Goal: Task Accomplishment & Management: Use online tool/utility

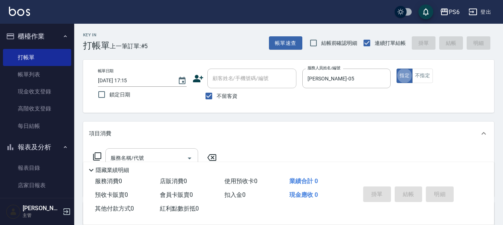
scroll to position [37, 0]
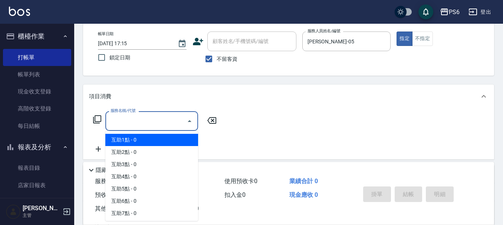
click at [161, 124] on input "服務名稱/代號" at bounding box center [146, 121] width 75 height 13
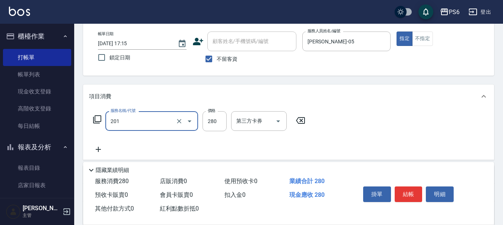
type input "一般洗髮(201)"
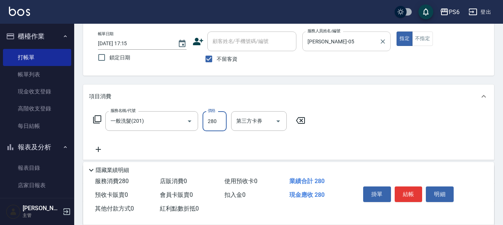
click at [362, 43] on input "[PERSON_NAME]-05" at bounding box center [341, 41] width 71 height 13
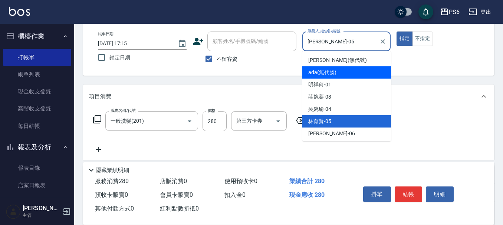
scroll to position [74, 0]
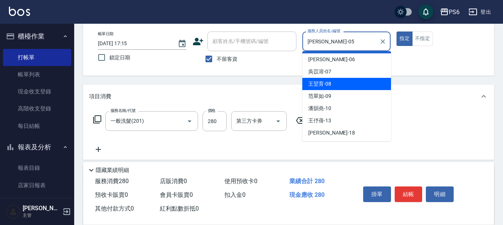
click at [336, 89] on div "[PERSON_NAME]-08" at bounding box center [346, 84] width 89 height 12
type input "[PERSON_NAME]-08"
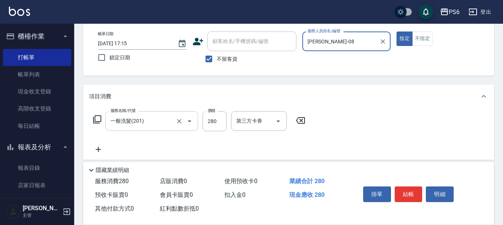
click at [158, 115] on input "一般洗髮(201)" at bounding box center [141, 121] width 65 height 13
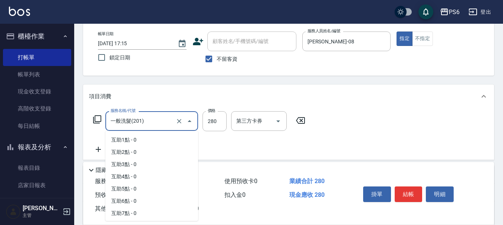
scroll to position [109, 0]
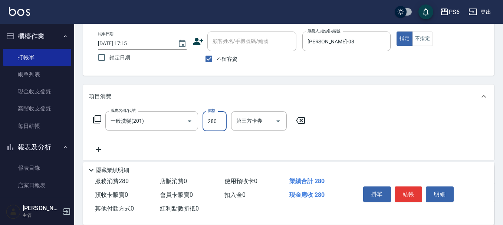
click at [219, 124] on input "280" at bounding box center [215, 121] width 24 height 20
type input "350"
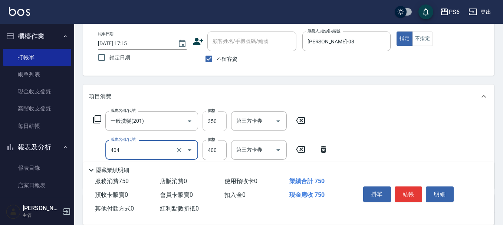
type input "B級剪髮(404)"
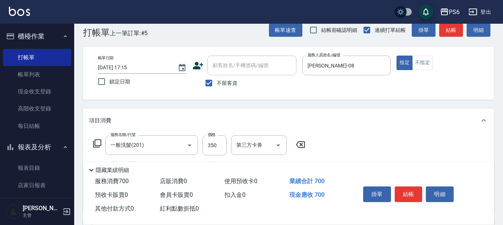
scroll to position [0, 0]
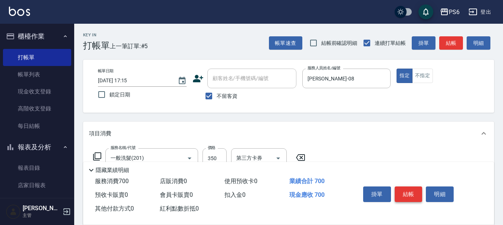
type input "350"
click at [407, 192] on button "結帳" at bounding box center [409, 195] width 28 height 16
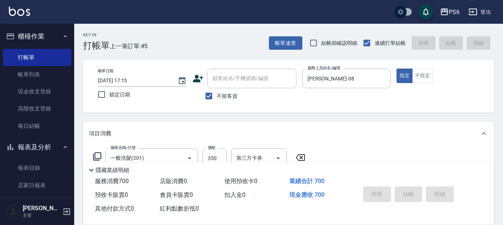
type input "[DATE] 20:02"
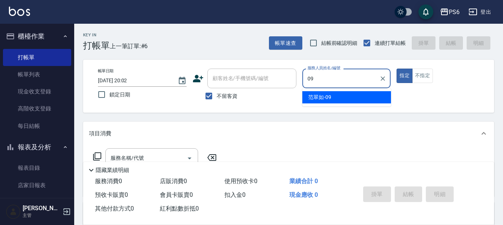
type input "09"
type button "true"
type input "[PERSON_NAME]-09"
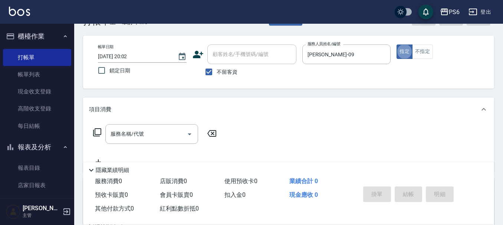
scroll to position [37, 0]
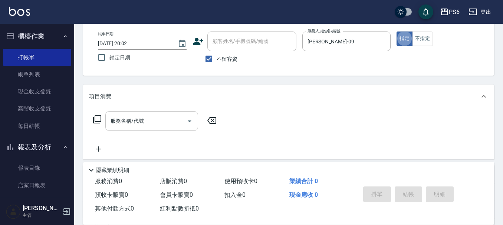
click at [157, 117] on input "服務名稱/代號" at bounding box center [146, 121] width 75 height 13
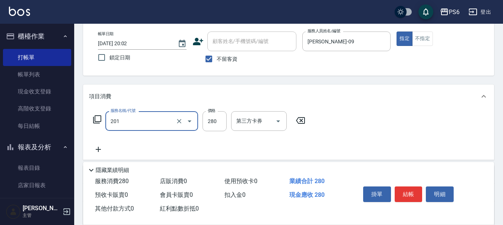
type input "一般洗髮(201)"
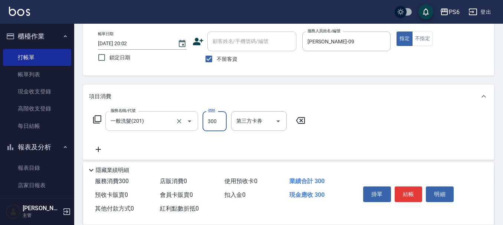
type input "300"
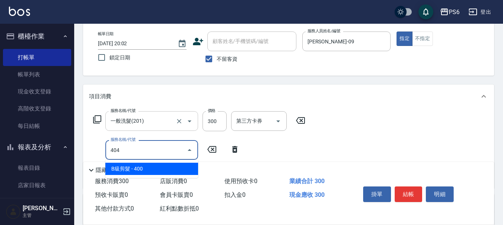
type input "B級剪髮(404)"
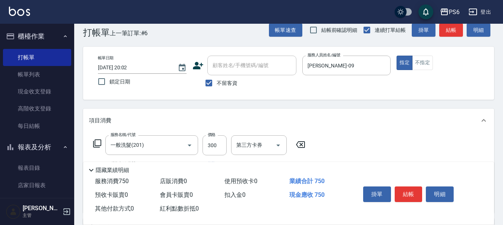
scroll to position [0, 0]
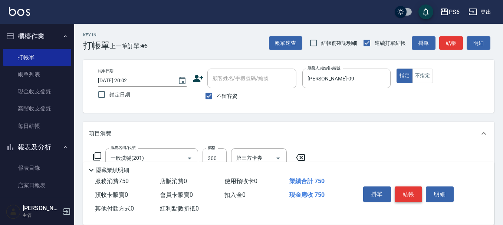
type input "450"
click at [404, 192] on button "結帳" at bounding box center [409, 195] width 28 height 16
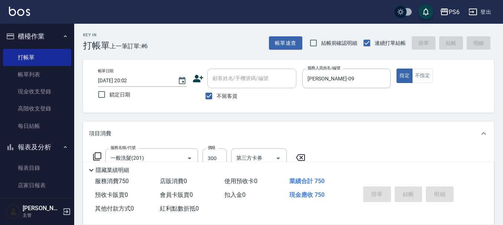
type input "[DATE] 20:03"
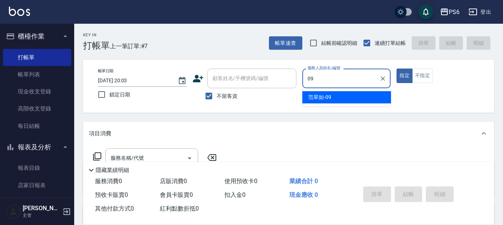
type input "[PERSON_NAME]-09"
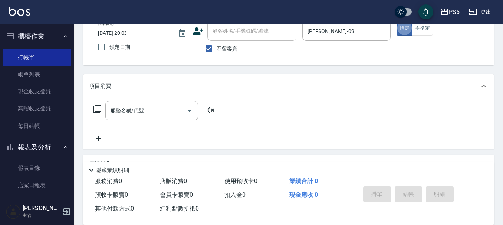
scroll to position [74, 0]
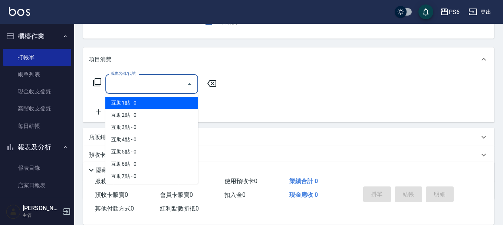
click at [175, 85] on input "服務名稱/代號" at bounding box center [146, 84] width 75 height 13
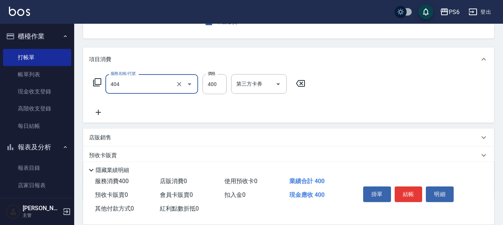
type input "B級剪髮(404)"
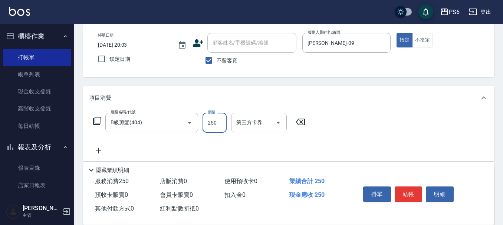
scroll to position [0, 0]
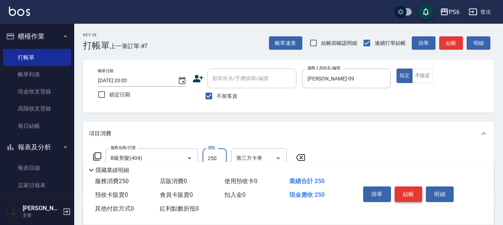
type input "250"
click at [414, 193] on button "結帳" at bounding box center [409, 195] width 28 height 16
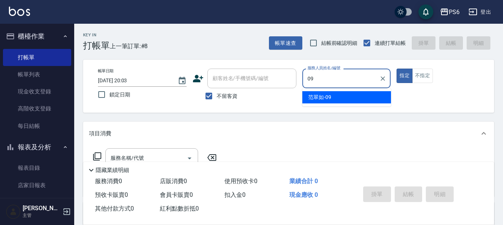
click at [344, 101] on div "[PERSON_NAME]-09" at bounding box center [346, 97] width 89 height 12
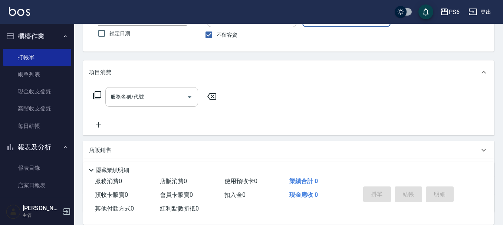
scroll to position [74, 0]
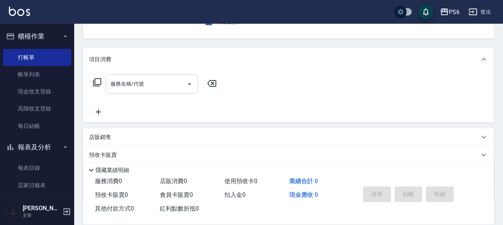
type input "[PERSON_NAME]-09"
click at [129, 90] on input "服務名稱/代號" at bounding box center [146, 84] width 75 height 13
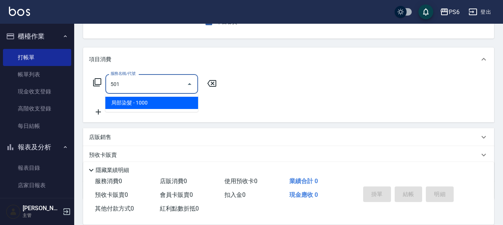
type input "局部染髮(501)"
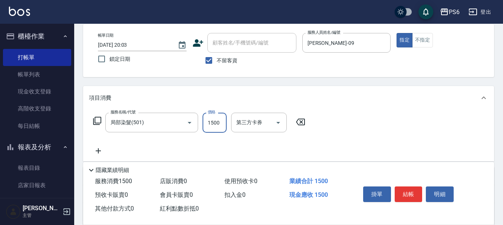
scroll to position [0, 0]
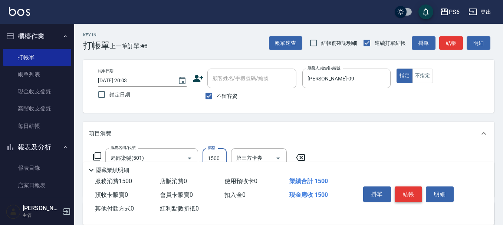
type input "1500"
click at [414, 191] on button "結帳" at bounding box center [409, 195] width 28 height 16
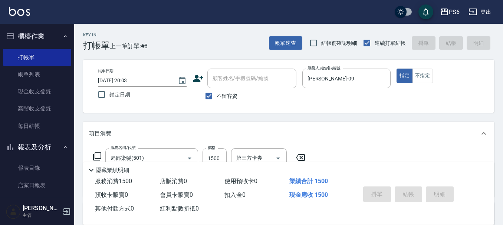
type input "[DATE] 20:04"
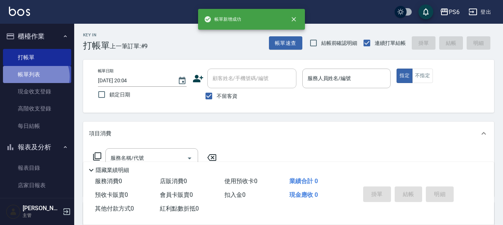
click at [35, 77] on link "帳單列表" at bounding box center [37, 74] width 68 height 17
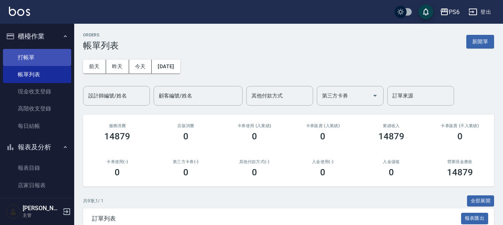
click at [18, 55] on link "打帳單" at bounding box center [37, 57] width 68 height 17
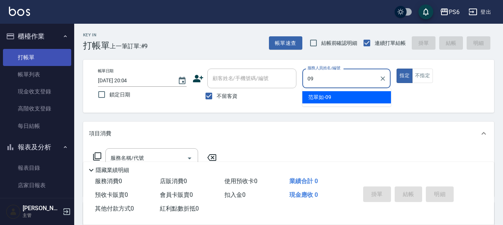
type input "[PERSON_NAME]-09"
type button "true"
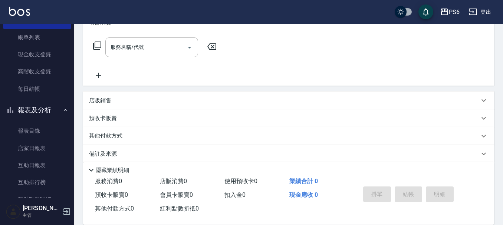
scroll to position [111, 0]
click at [162, 50] on input "服務名稱/代號" at bounding box center [146, 46] width 75 height 13
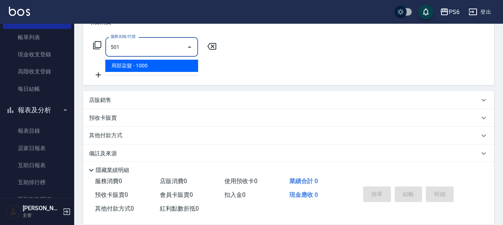
type input "局部染髮(501)"
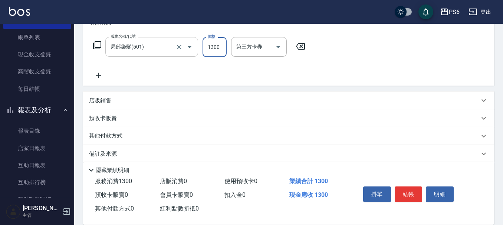
type input "1300"
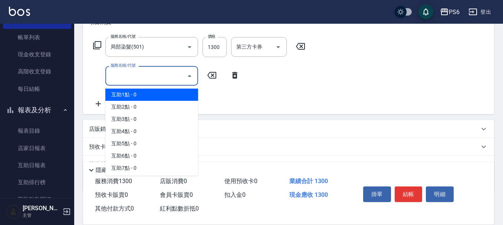
click at [167, 75] on input "服務名稱/代號" at bounding box center [146, 75] width 75 height 13
drag, startPoint x: 167, startPoint y: 92, endPoint x: 241, endPoint y: 88, distance: 74.7
click at [168, 93] on span "互助1點 - 0" at bounding box center [151, 95] width 93 height 12
type input "互助1點(1)"
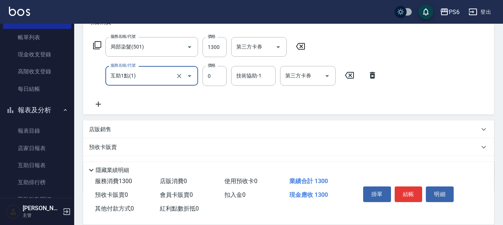
click at [251, 75] on div "技術協助-1 技術協助-1" at bounding box center [253, 76] width 45 height 20
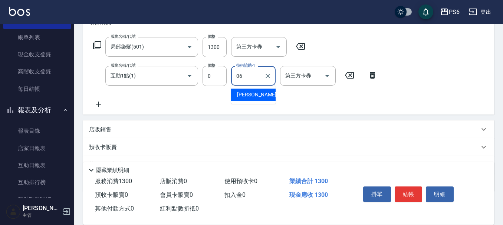
type input "[PERSON_NAME]-06"
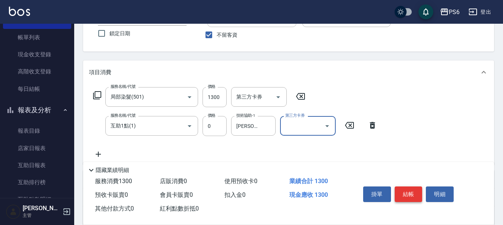
scroll to position [0, 0]
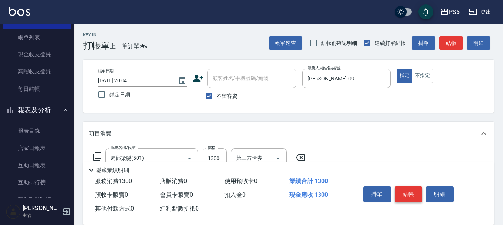
click at [403, 190] on button "結帳" at bounding box center [409, 195] width 28 height 16
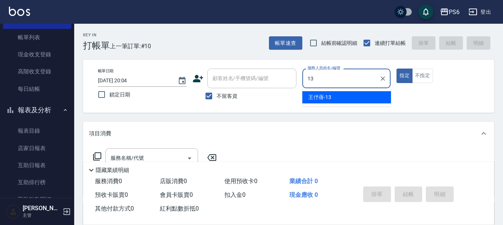
type input "[PERSON_NAME]-13"
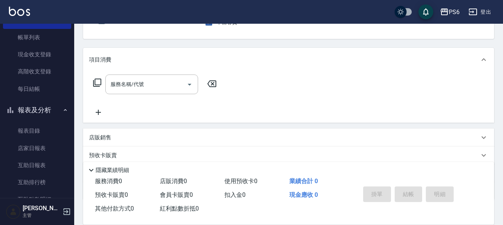
scroll to position [74, 0]
click at [126, 91] on div "服務名稱/代號" at bounding box center [151, 84] width 93 height 20
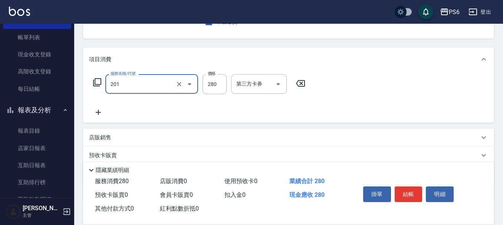
type input "一般洗髮(201)"
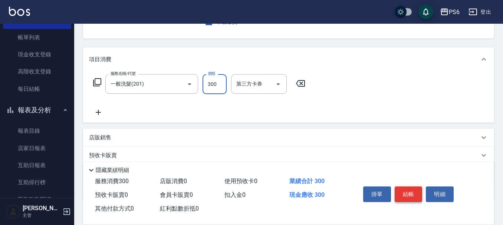
type input "300"
click at [408, 193] on button "結帳" at bounding box center [409, 195] width 28 height 16
type input "[DATE] 20:05"
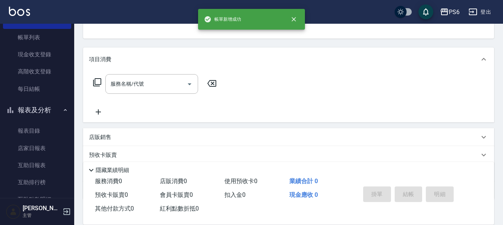
scroll to position [72, 0]
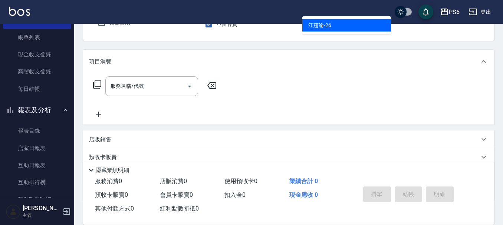
type input "[PERSON_NAME]-26"
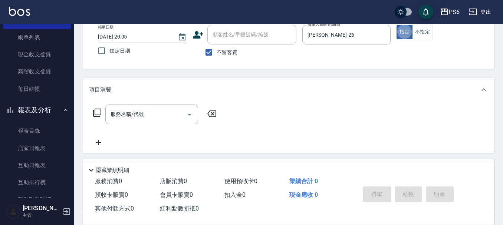
scroll to position [111, 0]
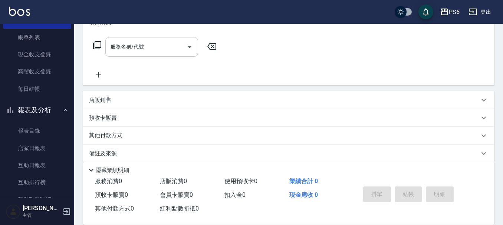
click at [144, 45] on input "服務名稱/代號" at bounding box center [146, 46] width 75 height 13
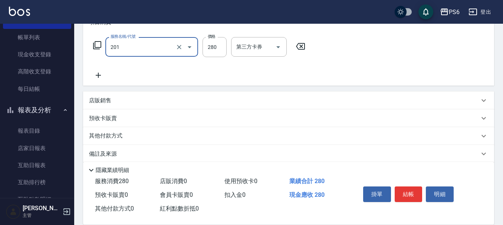
type input "一般洗髮(201)"
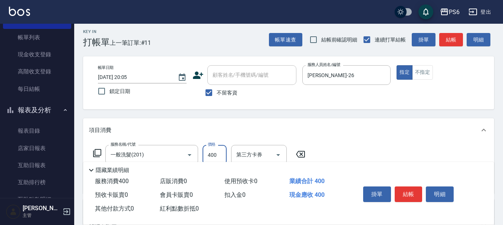
scroll to position [0, 0]
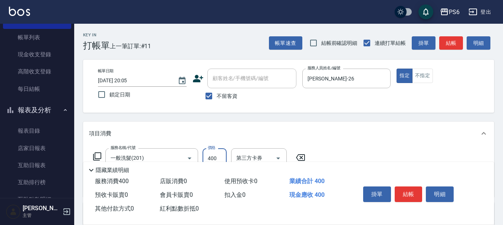
type input "400"
click at [420, 191] on button "結帳" at bounding box center [409, 195] width 28 height 16
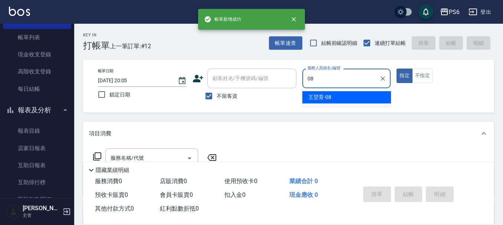
type input "[PERSON_NAME]-08"
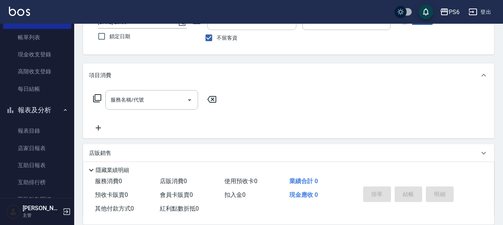
scroll to position [74, 0]
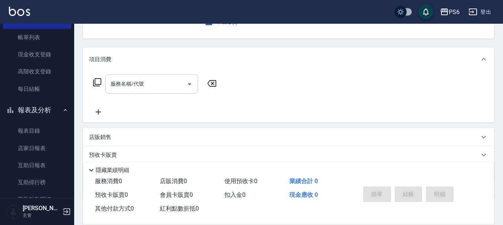
click at [168, 90] on input "服務名稱/代號" at bounding box center [146, 84] width 75 height 13
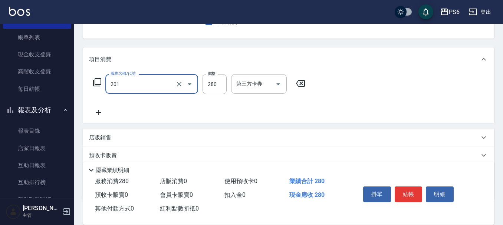
type input "一般洗髮(201)"
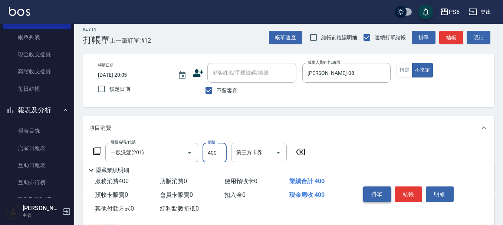
scroll to position [0, 0]
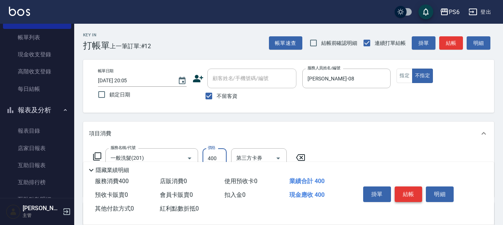
type input "400"
click at [403, 195] on button "結帳" at bounding box center [409, 195] width 28 height 16
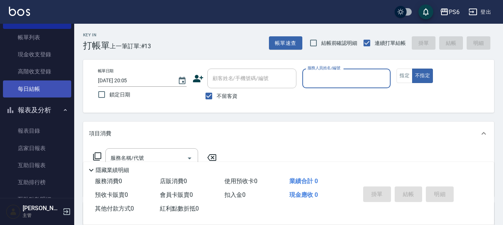
click at [8, 85] on link "每日結帳" at bounding box center [37, 88] width 68 height 17
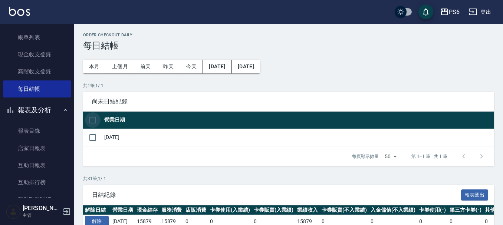
drag, startPoint x: 92, startPoint y: 119, endPoint x: 250, endPoint y: 171, distance: 166.2
click at [92, 119] on input "checkbox" at bounding box center [93, 120] width 16 height 16
checkbox input "true"
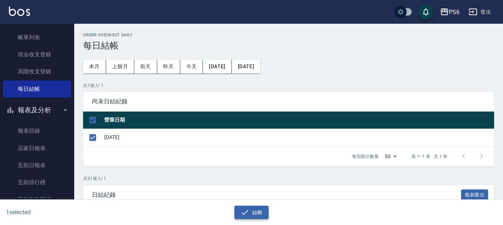
click at [240, 212] on icon "button" at bounding box center [244, 212] width 9 height 9
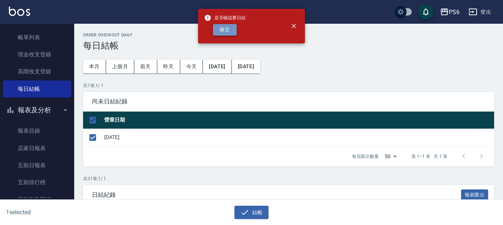
click at [229, 32] on button "確定" at bounding box center [225, 29] width 24 height 11
checkbox input "false"
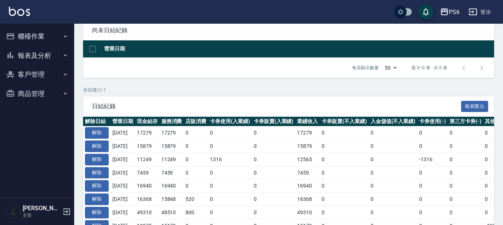
scroll to position [74, 0]
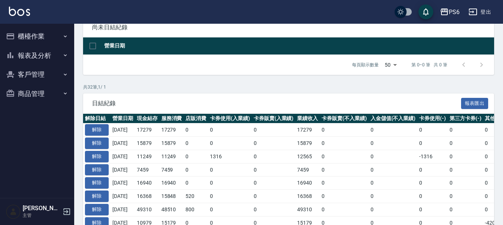
click at [35, 50] on button "報表及分析" at bounding box center [37, 55] width 68 height 19
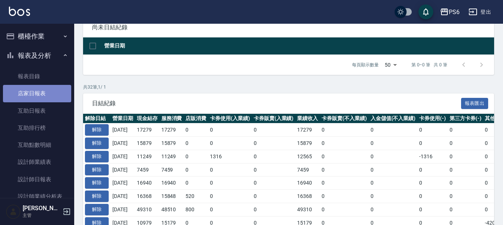
click at [41, 88] on link "店家日報表" at bounding box center [37, 93] width 68 height 17
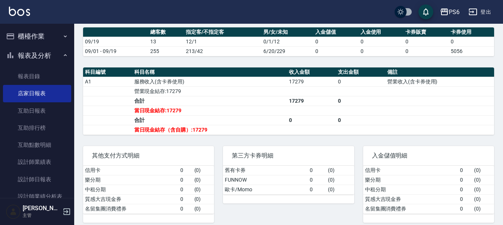
scroll to position [223, 0]
